Goal: Check status: Check status

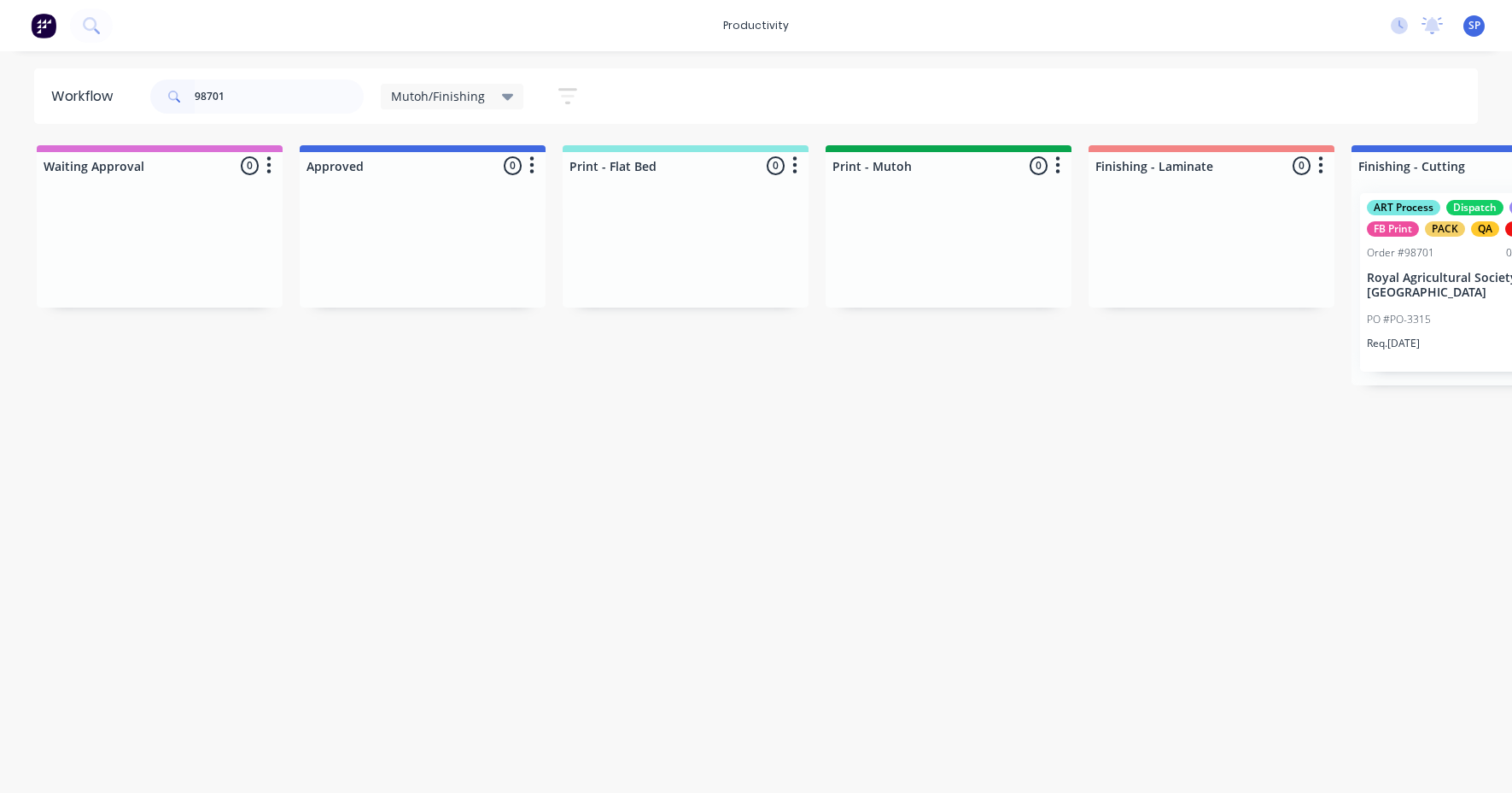
type input "98701"
click at [1444, 288] on p "Royal Agricultural Society of [GEOGRAPHIC_DATA]" at bounding box center [1475, 286] width 215 height 29
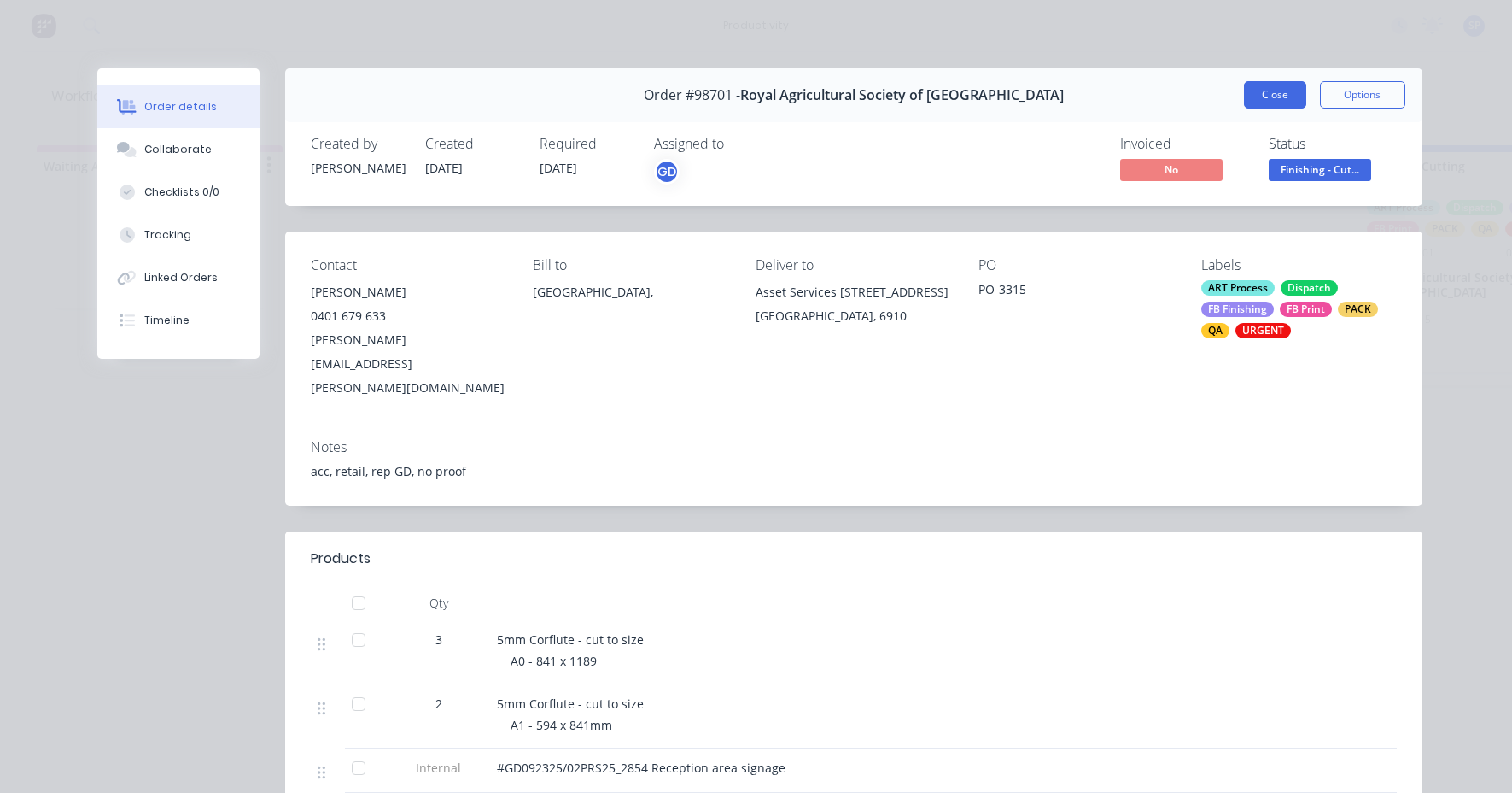
click at [1277, 99] on button "Close" at bounding box center [1276, 95] width 62 height 27
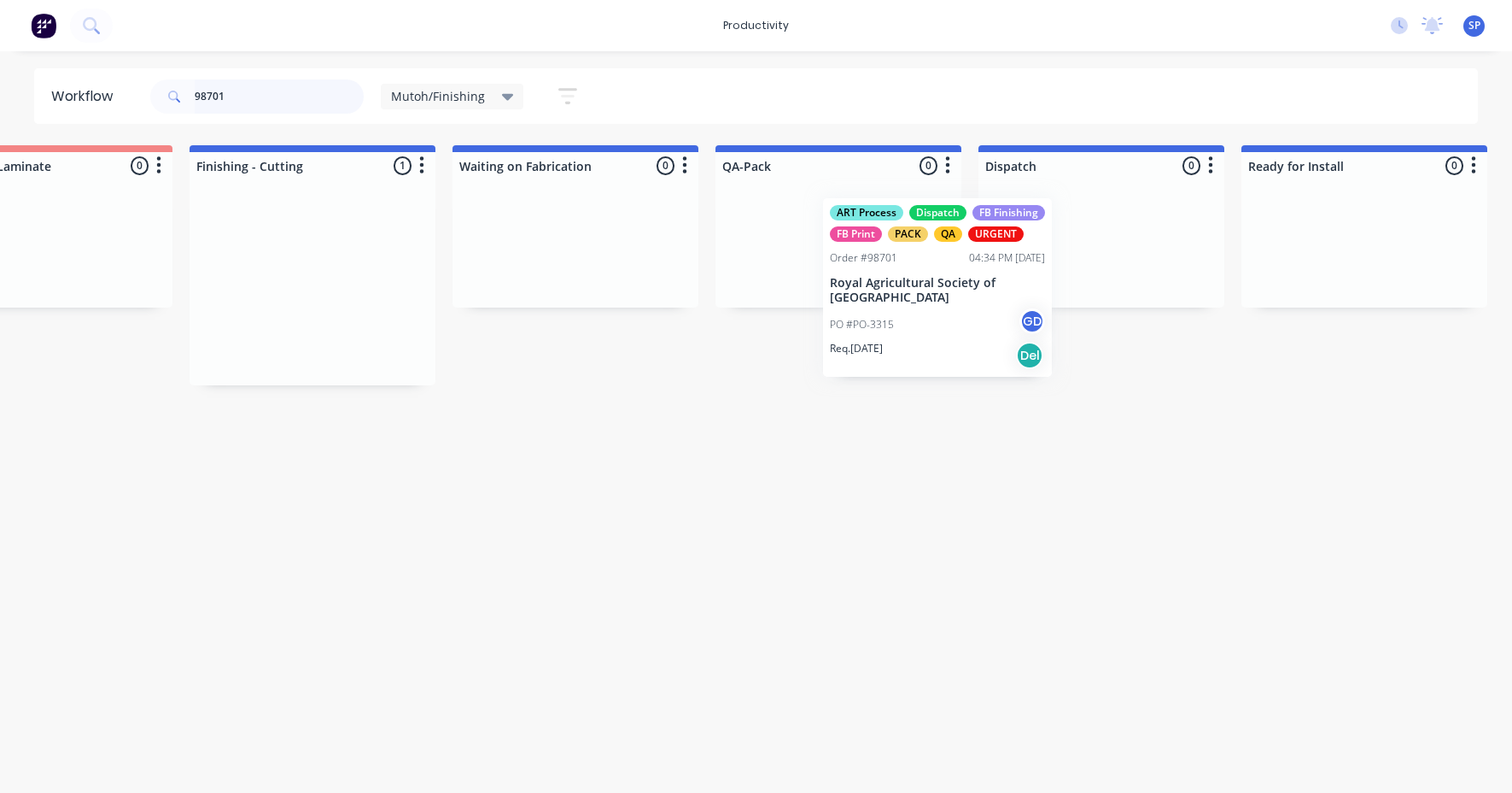
scroll to position [0, 1163]
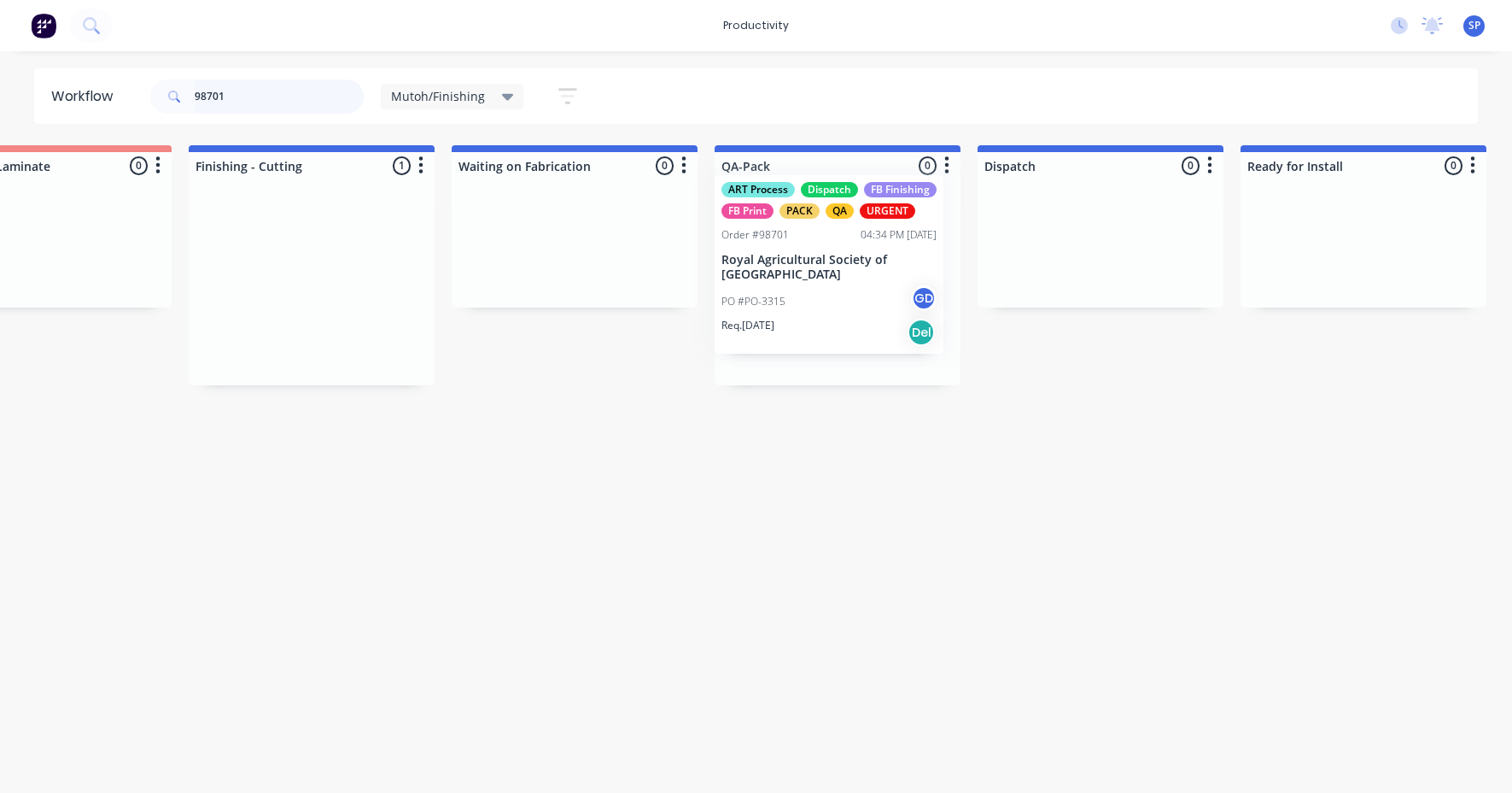
drag, startPoint x: 1412, startPoint y: 285, endPoint x: 783, endPoint y: 258, distance: 629.6
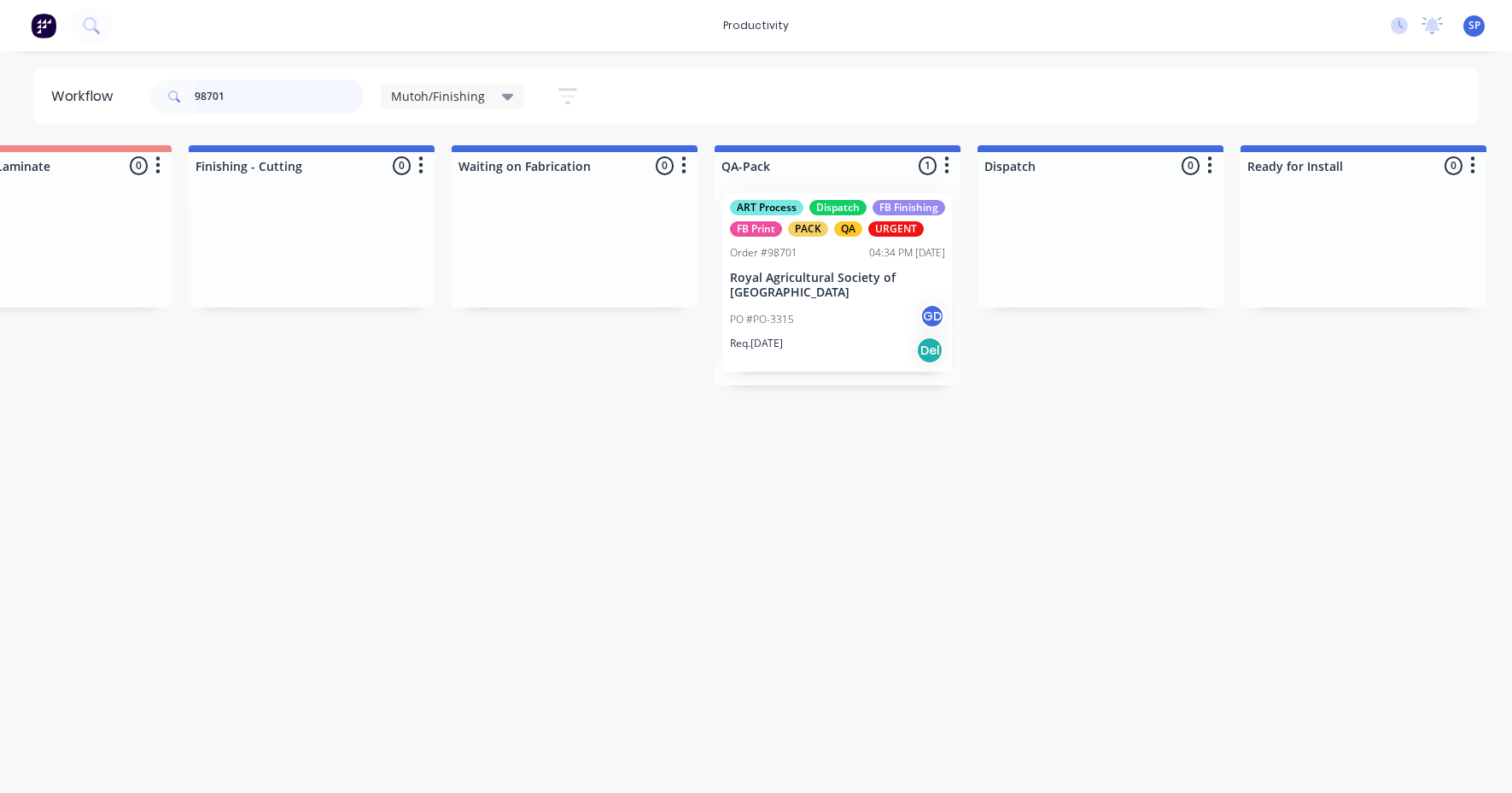
drag, startPoint x: 242, startPoint y: 100, endPoint x: 140, endPoint y: 92, distance: 102.3
click at [140, 92] on header "Workflow 98701 Mutoh/Finishing Save new view None edit Mutoh/Finishing (Default…" at bounding box center [756, 96] width 1445 height 56
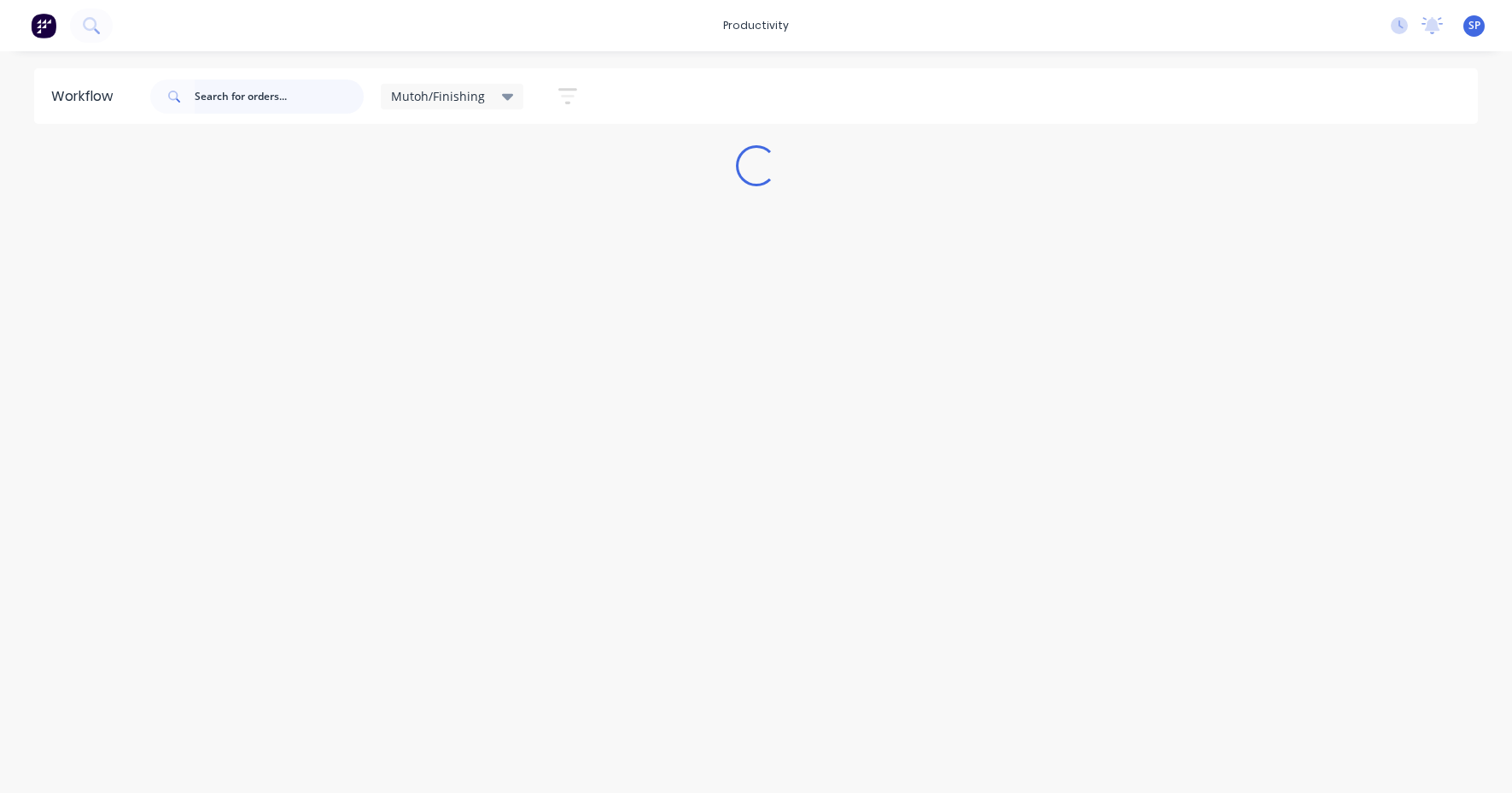
scroll to position [0, 0]
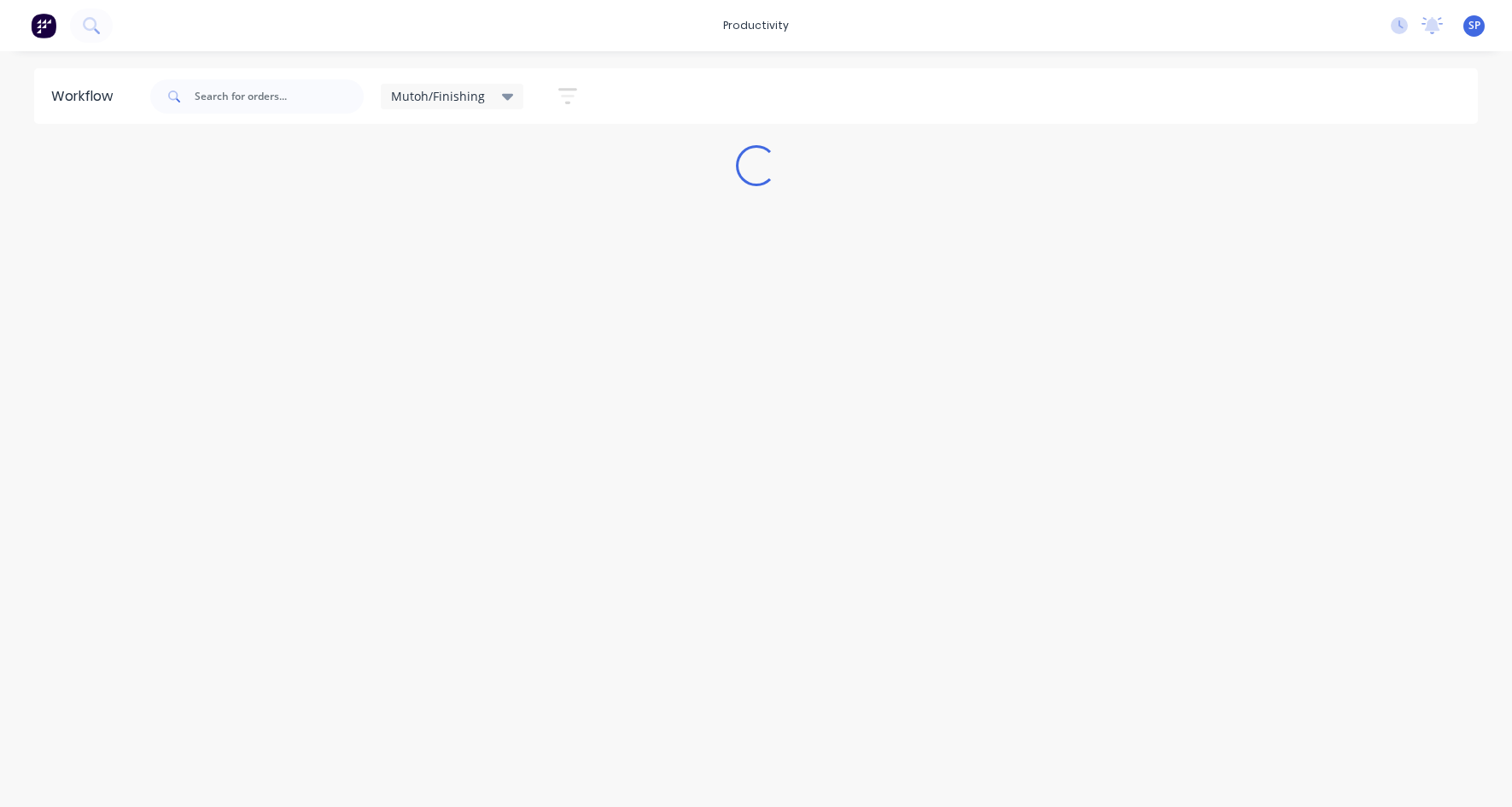
click at [507, 96] on icon at bounding box center [507, 97] width 12 height 6
click at [417, 220] on button "None" at bounding box center [484, 224] width 182 height 20
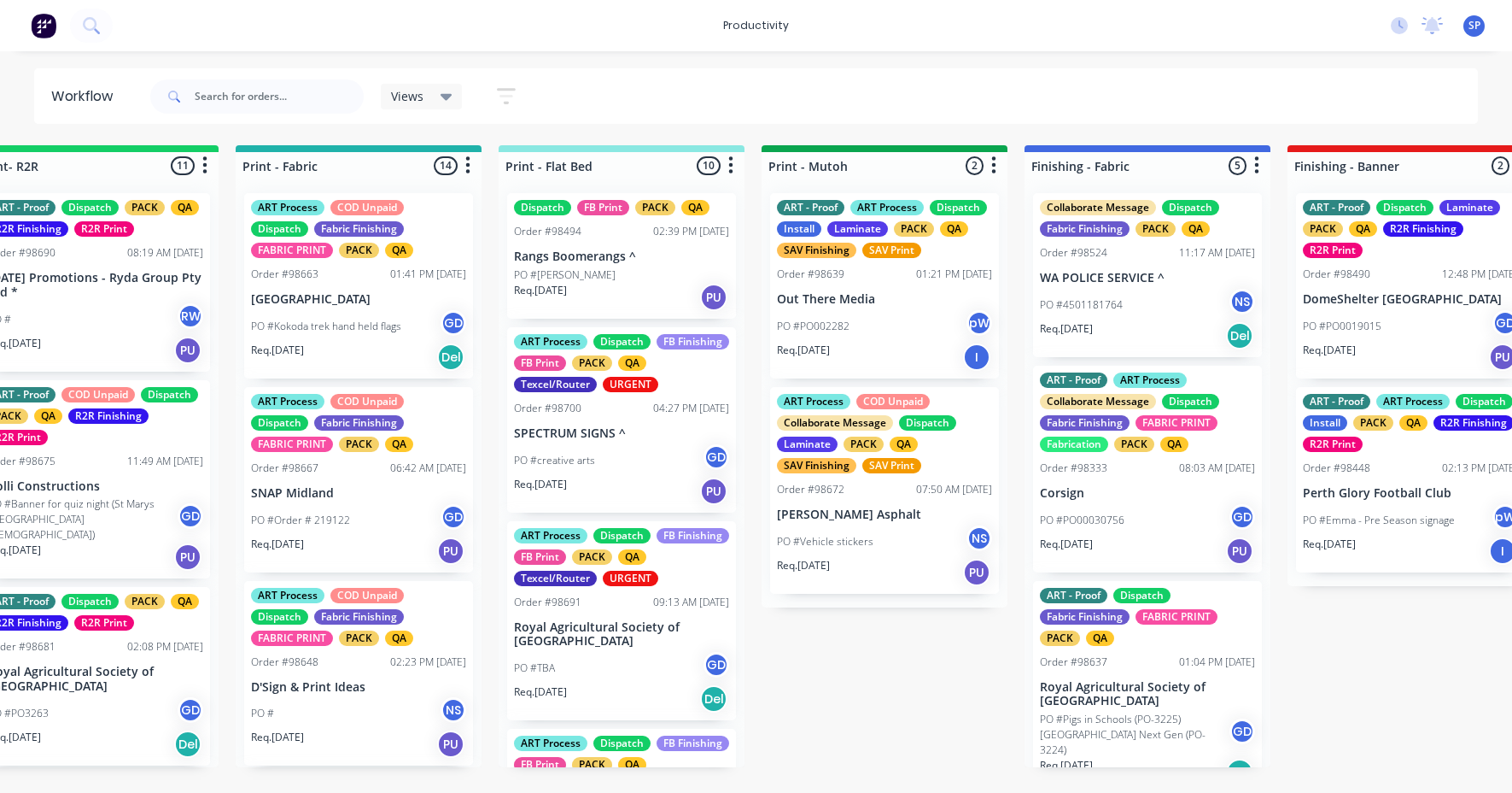
scroll to position [0, 2304]
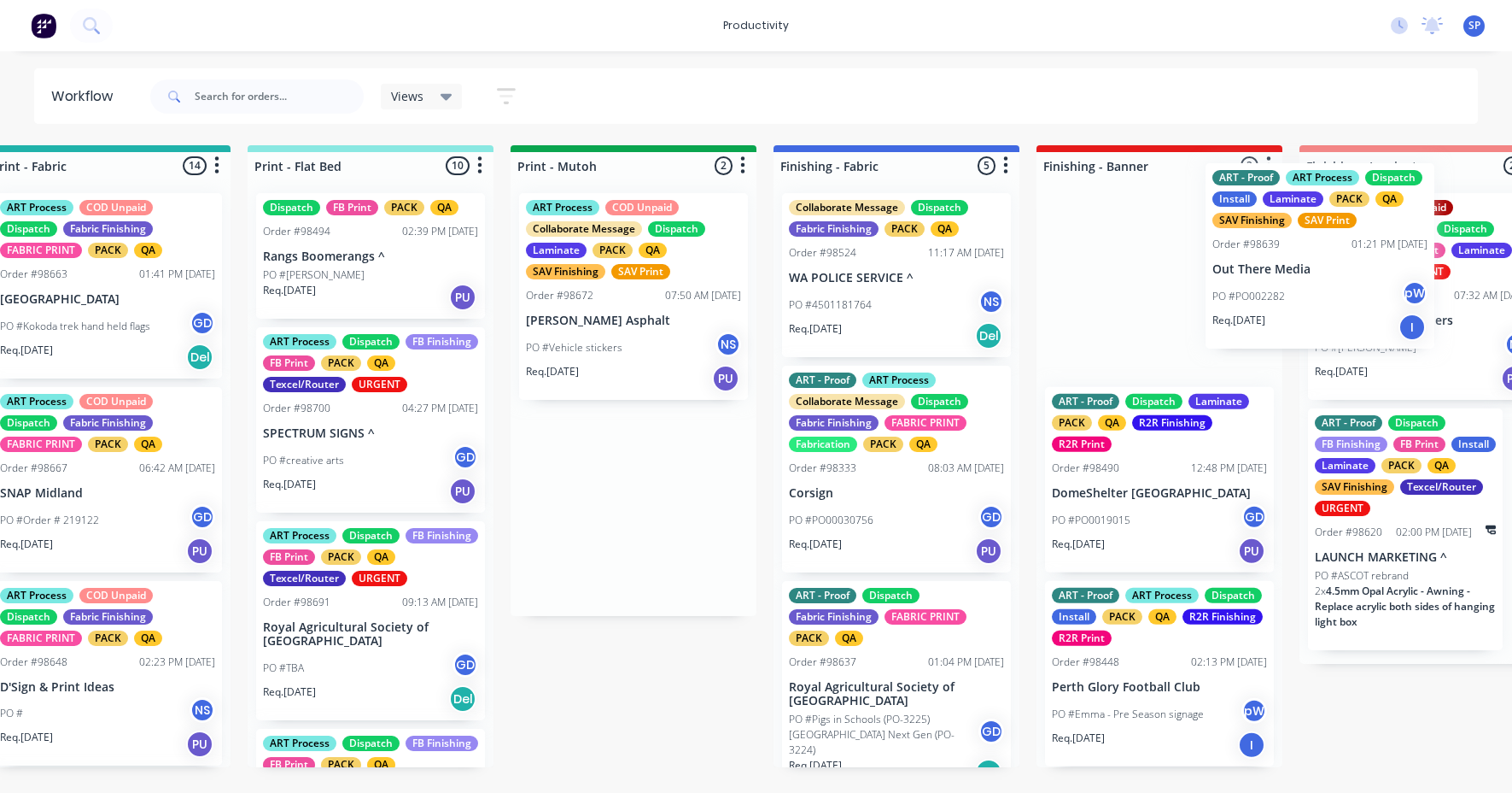
drag, startPoint x: 710, startPoint y: 296, endPoint x: 1292, endPoint y: 263, distance: 582.9
click at [1292, 263] on div "Submitted 13 Sort By Created date Required date Order number Customer name Most…" at bounding box center [850, 455] width 6563 height 621
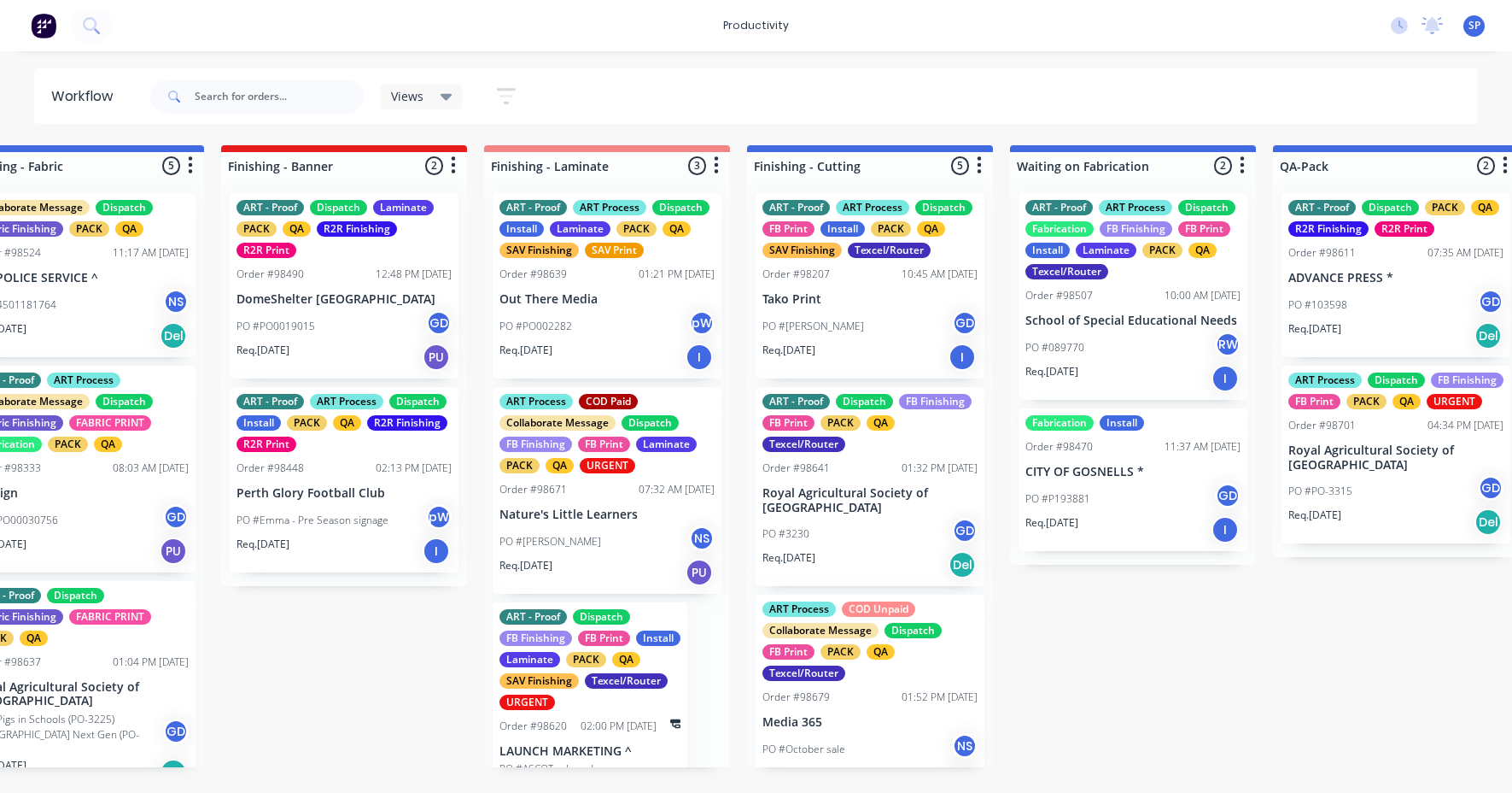
scroll to position [0, 3224]
